Goal: Task Accomplishment & Management: Complete application form

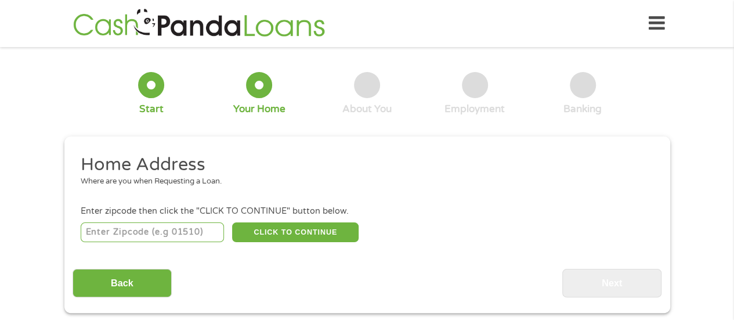
drag, startPoint x: 738, startPoint y: 30, endPoint x: 742, endPoint y: 49, distance: 19.6
click at [122, 235] on input "number" at bounding box center [152, 232] width 143 height 20
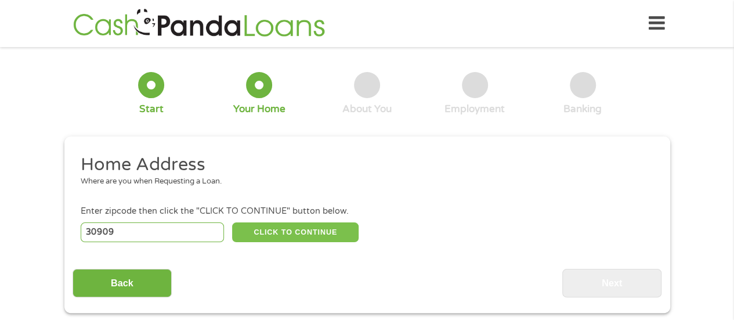
type input "30909"
click at [262, 231] on button "CLICK TO CONTINUE" at bounding box center [295, 232] width 127 height 20
type input "30909"
type input "Augusta"
select select "[US_STATE]"
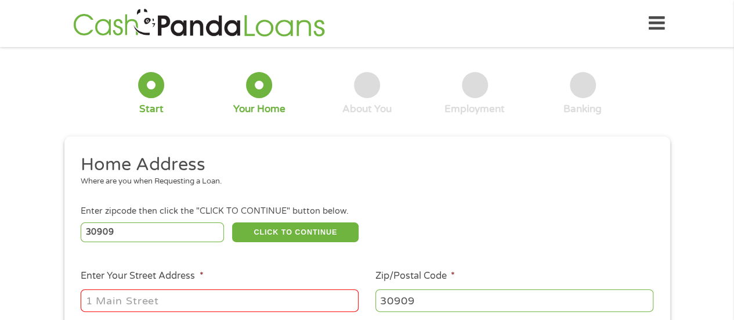
click at [208, 300] on input "Enter Your Street Address *" at bounding box center [220, 300] width 278 height 22
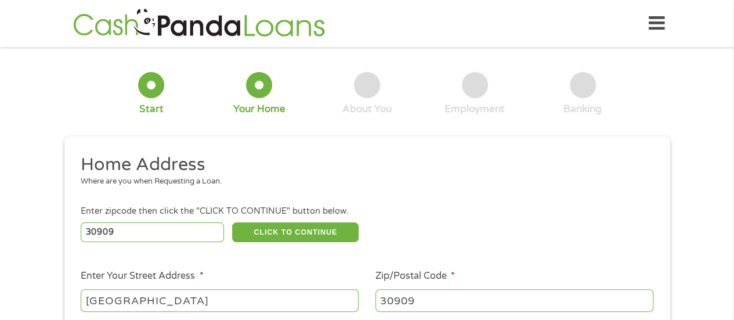
type input "[GEOGRAPHIC_DATA]"
click at [418, 305] on input "30909" at bounding box center [515, 300] width 278 height 22
type input "30809"
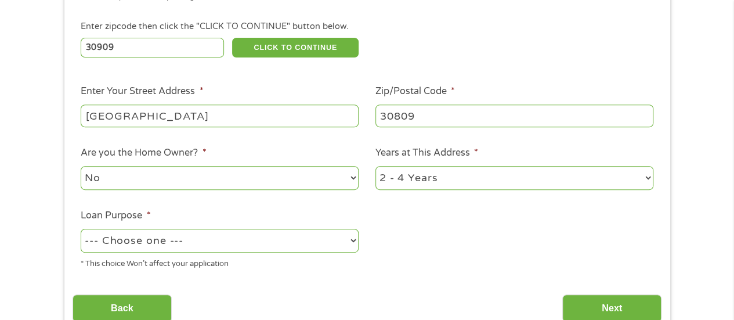
scroll to position [198, 0]
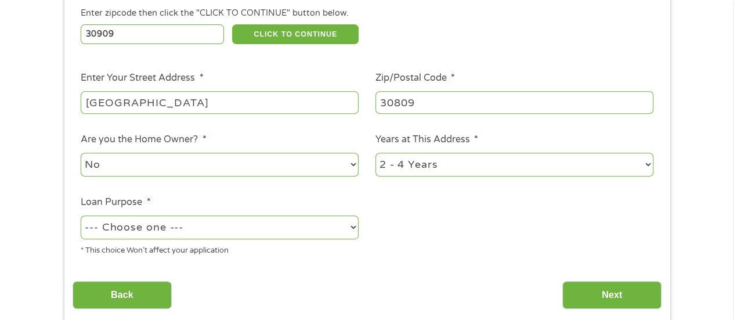
drag, startPoint x: 346, startPoint y: 176, endPoint x: 346, endPoint y: 166, distance: 9.9
click at [346, 166] on select "No Yes" at bounding box center [220, 165] width 278 height 24
select select "yes"
click at [81, 153] on select "No Yes" at bounding box center [220, 165] width 278 height 24
click at [344, 227] on select "--- Choose one --- Pay Bills Debt Consolidation Home Improvement Major Purchase…" at bounding box center [220, 227] width 278 height 24
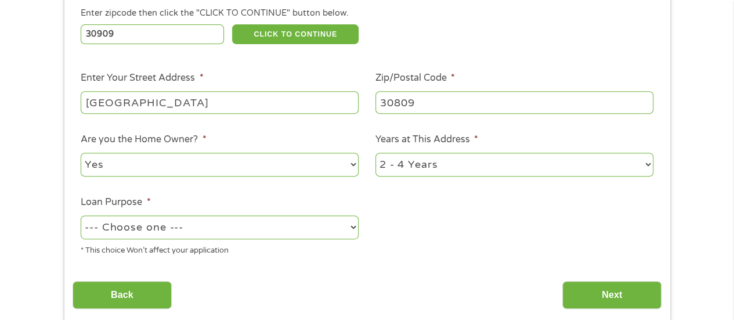
select select "paybills"
click at [81, 216] on select "--- Choose one --- Pay Bills Debt Consolidation Home Improvement Major Purchase…" at bounding box center [220, 227] width 278 height 24
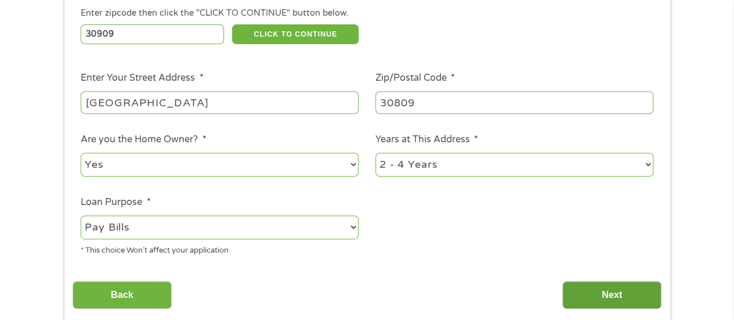
click at [588, 299] on input "Next" at bounding box center [611, 295] width 99 height 28
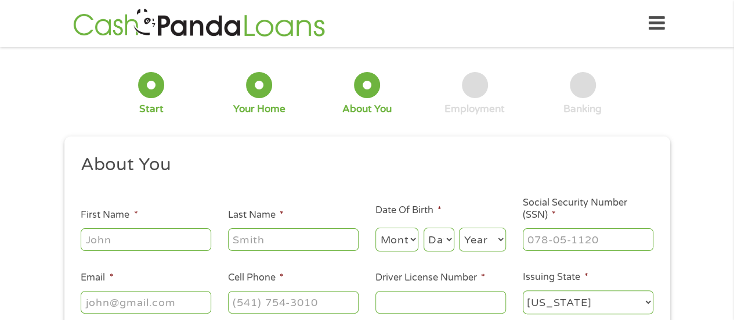
click at [200, 241] on input "First Name *" at bounding box center [146, 239] width 131 height 22
type input "[PERSON_NAME]"
click at [404, 246] on select "Month 1 2 3 4 5 6 7 8 9 10 11 12" at bounding box center [398, 240] width 44 height 24
select select "9"
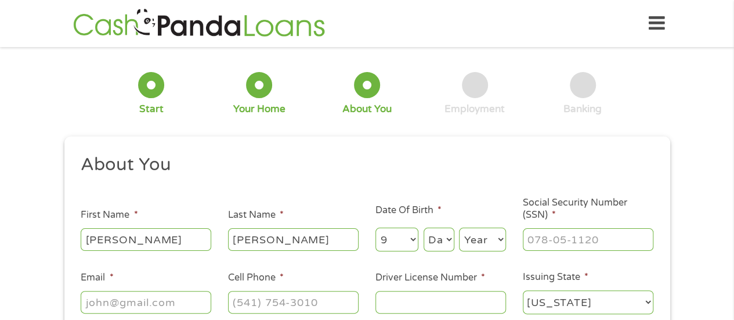
click at [376, 228] on select "Month 1 2 3 4 5 6 7 8 9 10 11 12" at bounding box center [398, 240] width 44 height 24
click at [446, 235] on select "Day 1 2 3 4 5 6 7 8 9 10 11 12 13 14 15 16 17 18 19 20 21 22 23 24 25 26 27 28 …" at bounding box center [439, 240] width 31 height 24
select select "20"
click at [424, 228] on select "Day 1 2 3 4 5 6 7 8 9 10 11 12 13 14 15 16 17 18 19 20 21 22 23 24 25 26 27 28 …" at bounding box center [439, 240] width 31 height 24
click at [472, 235] on select "Year [DATE] 2006 2005 2004 2003 2002 2001 2000 1999 1998 1997 1996 1995 1994 19…" at bounding box center [482, 240] width 47 height 24
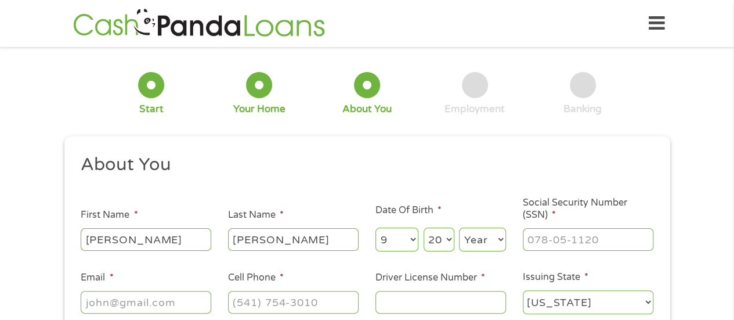
select select "1978"
click at [573, 245] on input "___-__-____" at bounding box center [588, 239] width 131 height 22
type input "193-64-4160"
click at [170, 309] on input "Email *" at bounding box center [146, 302] width 131 height 22
type input "[EMAIL_ADDRESS][DOMAIN_NAME]"
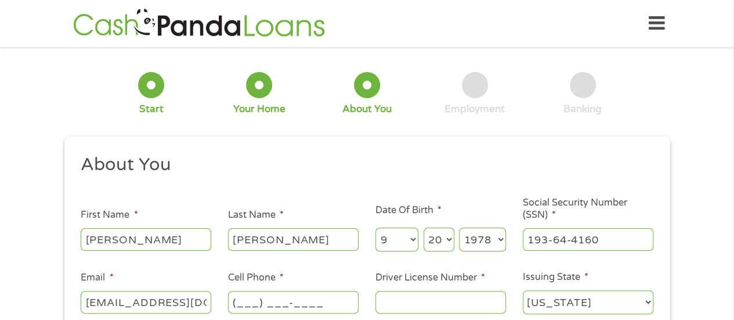
click at [243, 301] on input "(___) ___-____" at bounding box center [293, 302] width 131 height 22
type input "[PHONE_NUMBER]"
click at [393, 300] on input "Driver License Number *" at bounding box center [441, 302] width 131 height 22
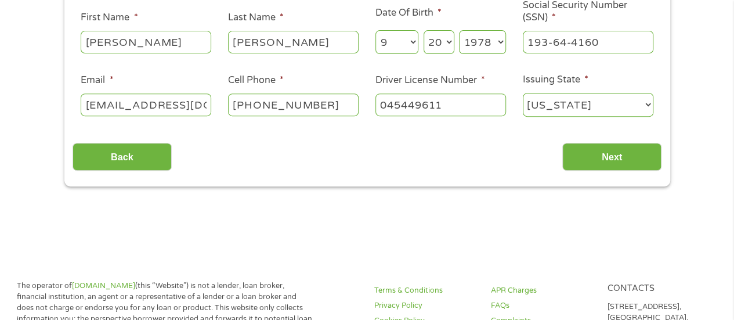
scroll to position [208, 0]
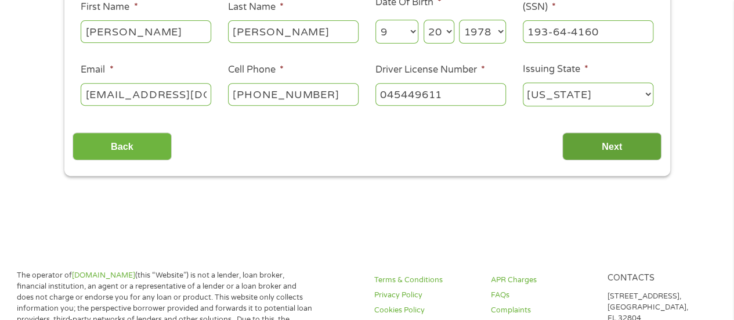
type input "045449611"
click at [629, 143] on input "Next" at bounding box center [611, 146] width 99 height 28
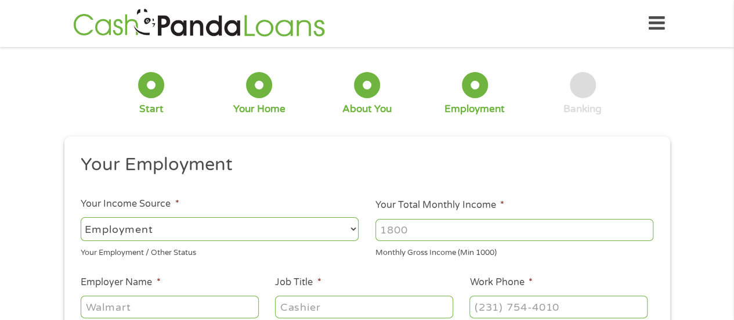
scroll to position [5, 5]
click at [493, 229] on input "Your Total Monthly Income *" at bounding box center [515, 230] width 278 height 22
type input "5200"
click at [223, 306] on input "Employer Name *" at bounding box center [170, 306] width 178 height 22
click at [224, 308] on input "[GEOGRAPHIC_DATA] Sysytem" at bounding box center [170, 306] width 178 height 22
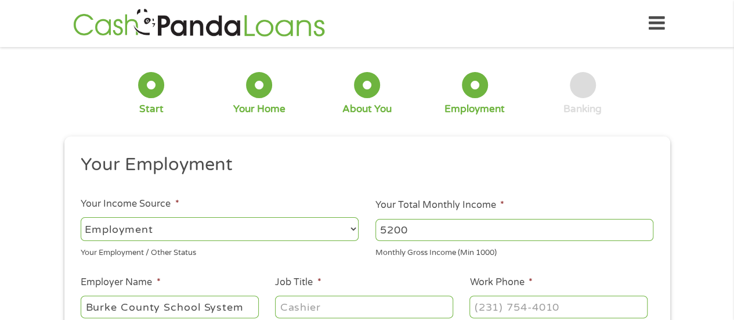
type input "Burke County School System"
click at [314, 298] on input "Job Title *" at bounding box center [364, 306] width 178 height 22
type input "Teacher"
click at [478, 306] on input "(___) ___-____" at bounding box center [559, 306] width 178 height 22
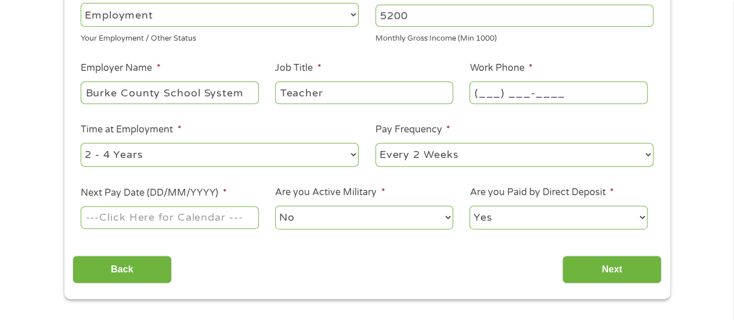
scroll to position [157, 0]
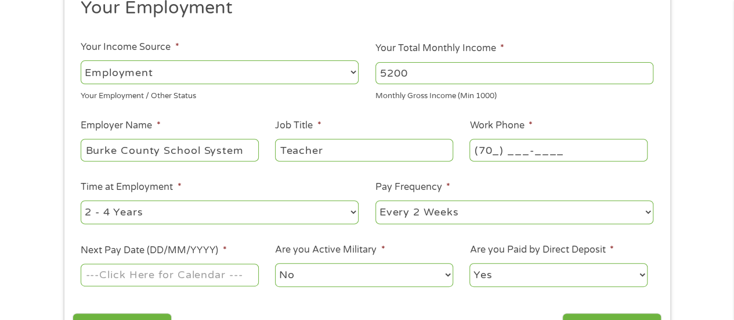
type input "(706) ___-____"
click at [634, 211] on select "--- Choose one --- Every 2 Weeks Every Week Monthly Semi-Monthly" at bounding box center [515, 212] width 278 height 24
select select "monthly"
click at [376, 200] on select "--- Choose one --- Every 2 Weeks Every Week Monthly Semi-Monthly" at bounding box center [515, 212] width 278 height 24
click at [203, 274] on input "Next Pay Date (DD/MM/YYYY) *" at bounding box center [170, 275] width 178 height 22
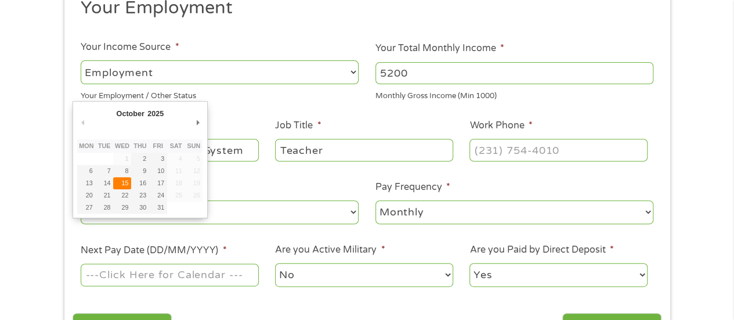
type input "[DATE]"
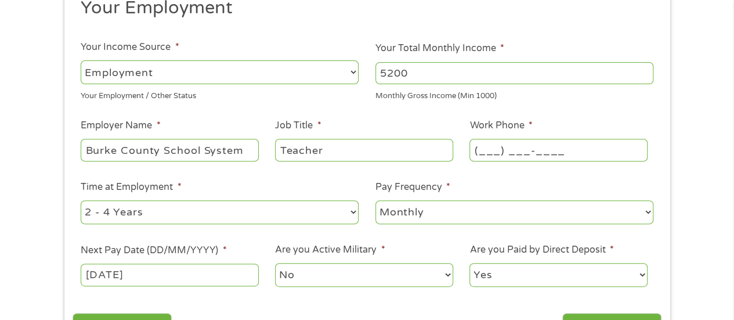
click at [489, 150] on input "(___) ___-____" at bounding box center [559, 150] width 178 height 22
type input "[PHONE_NUMBER]"
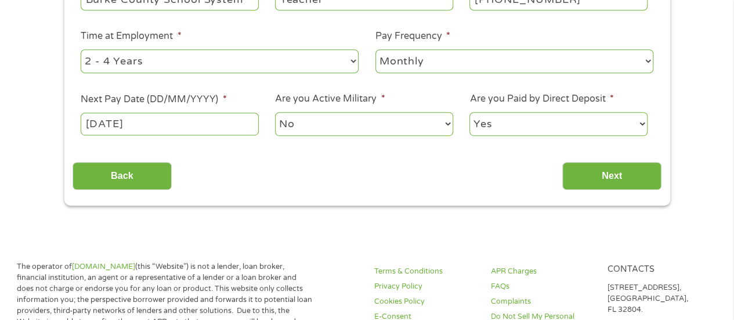
scroll to position [315, 0]
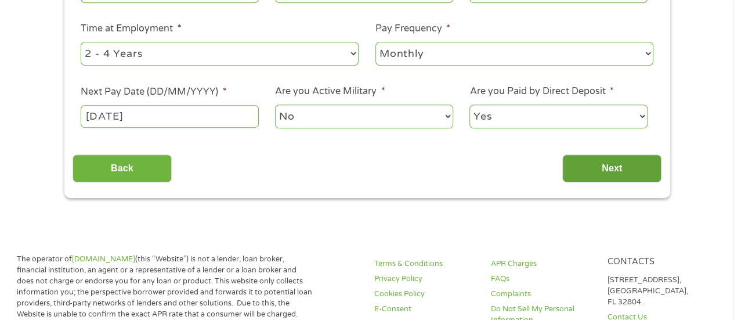
click at [627, 171] on input "Next" at bounding box center [611, 168] width 99 height 28
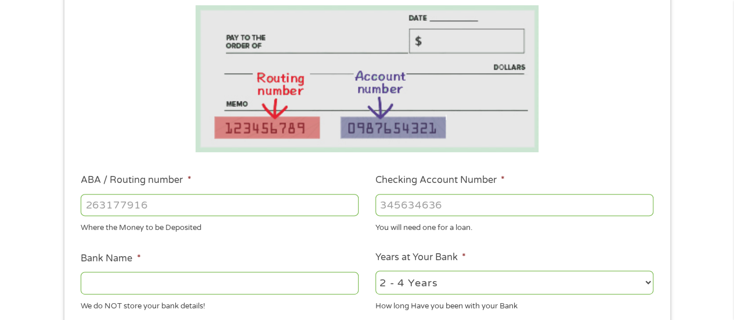
scroll to position [174, 0]
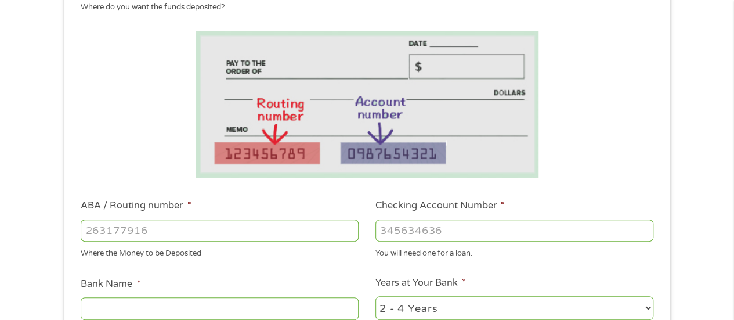
click at [208, 228] on input "ABA / Routing number *" at bounding box center [220, 230] width 278 height 22
type input "061000227"
type input "[PERSON_NAME] FARGO BANK"
click at [208, 228] on input "061000227" at bounding box center [220, 230] width 278 height 22
type input "061000227"
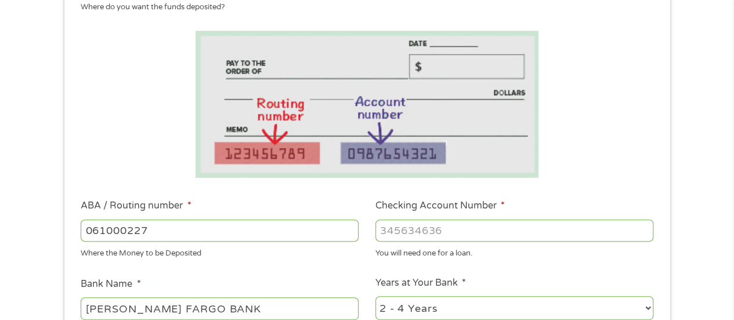
click at [396, 233] on input "Checking Account Number *" at bounding box center [515, 230] width 278 height 22
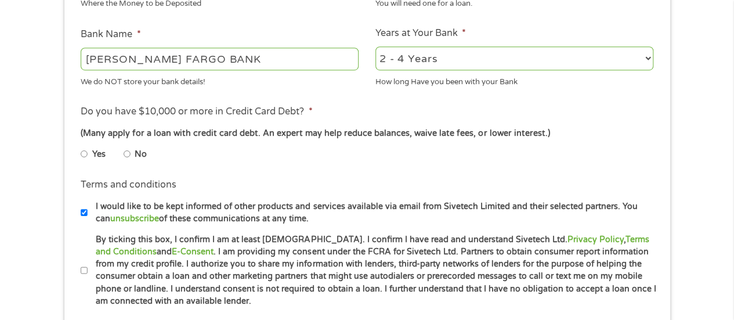
scroll to position [442, 0]
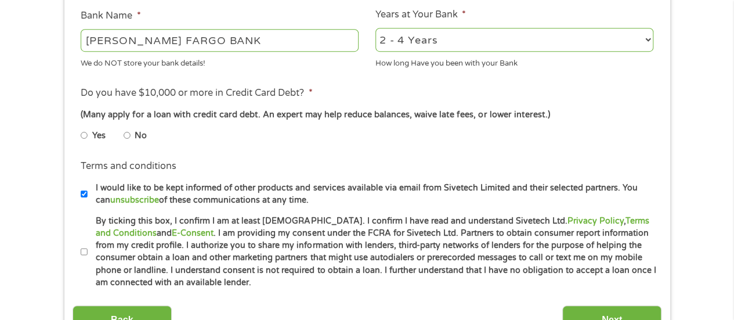
type input "7112585869"
click at [127, 136] on input "No" at bounding box center [127, 135] width 7 height 19
radio input "true"
click at [87, 247] on input "By ticking this box, I confirm I am at least [DEMOGRAPHIC_DATA]. I confirm I ha…" at bounding box center [84, 252] width 7 height 19
checkbox input "true"
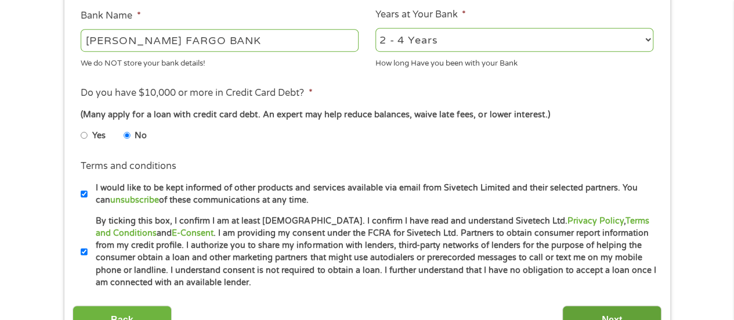
click at [589, 312] on input "Next" at bounding box center [611, 319] width 99 height 28
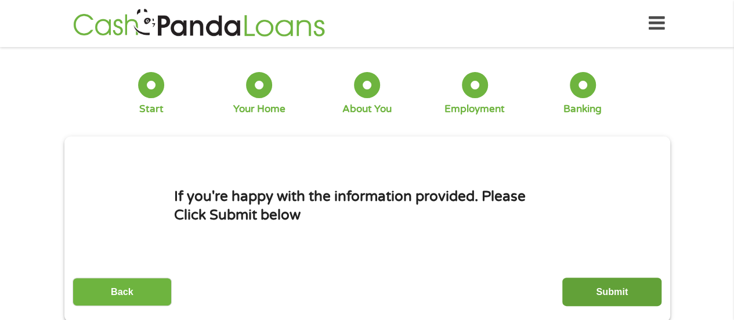
click at [597, 292] on input "Submit" at bounding box center [611, 291] width 99 height 28
